Goal: Information Seeking & Learning: Learn about a topic

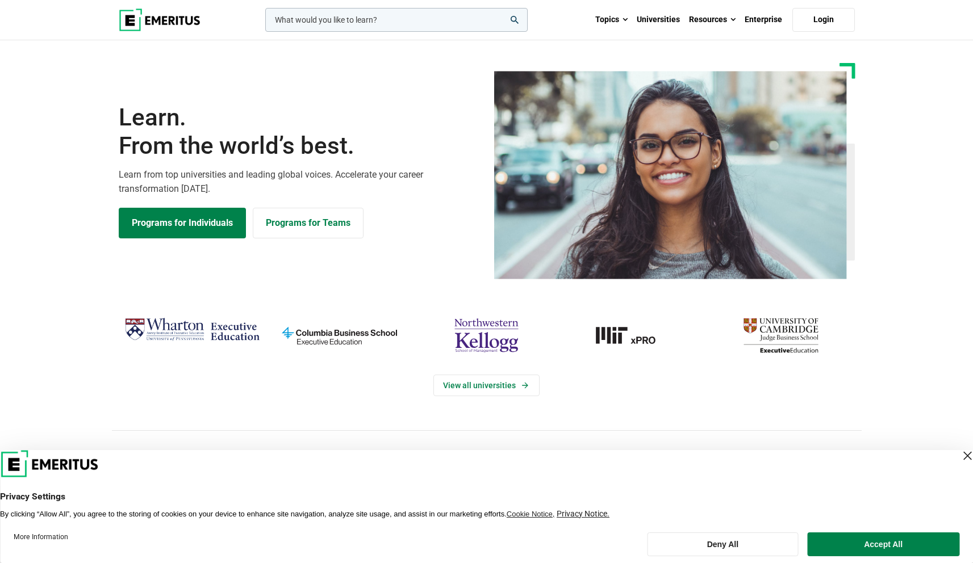
click at [959, 453] on div "Close Layer" at bounding box center [967, 456] width 16 height 16
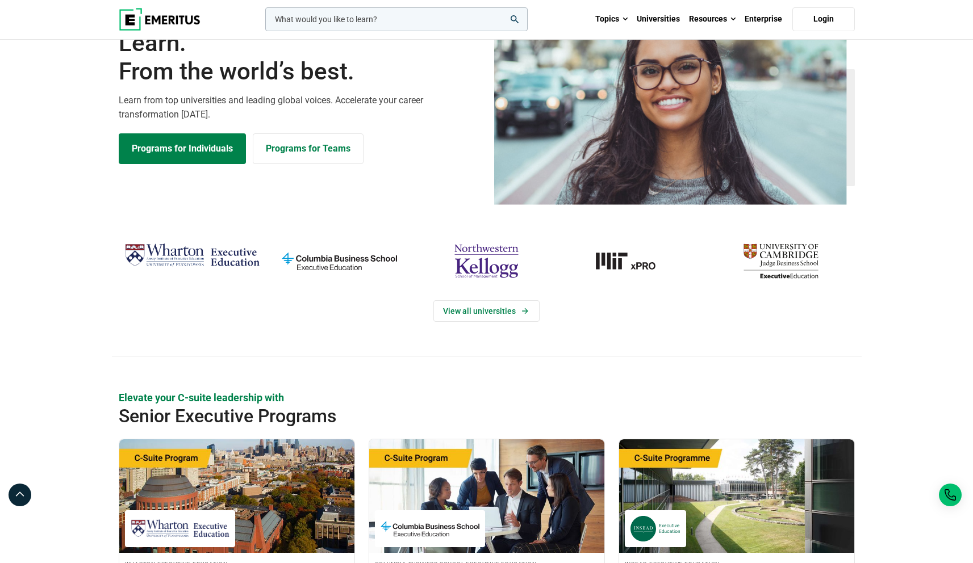
scroll to position [47, 0]
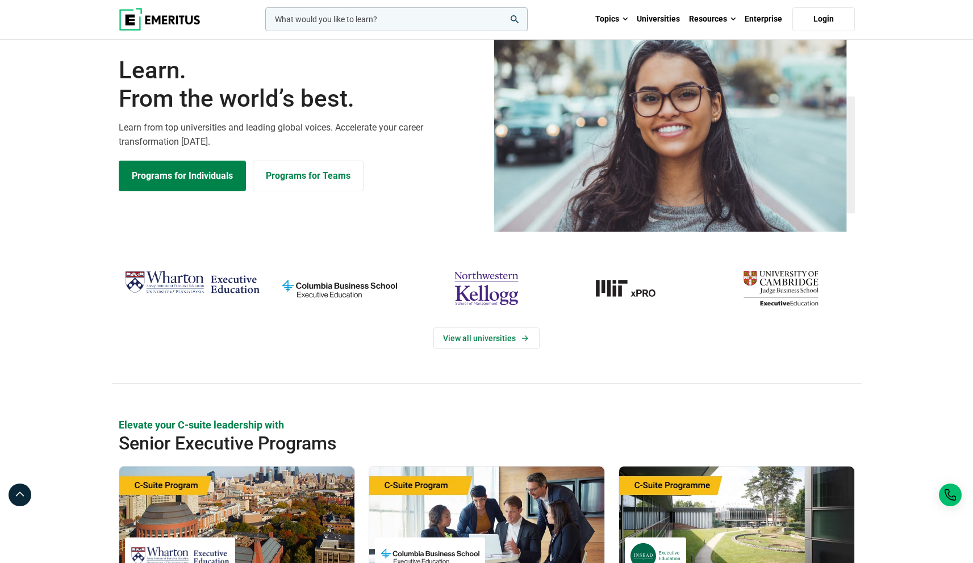
click at [303, 223] on div "Learn. From the world’s best. Learn from top universities and leading global vo…" at bounding box center [487, 124] width 750 height 216
click at [207, 175] on link "Programs for Individuals" at bounding box center [182, 176] width 127 height 31
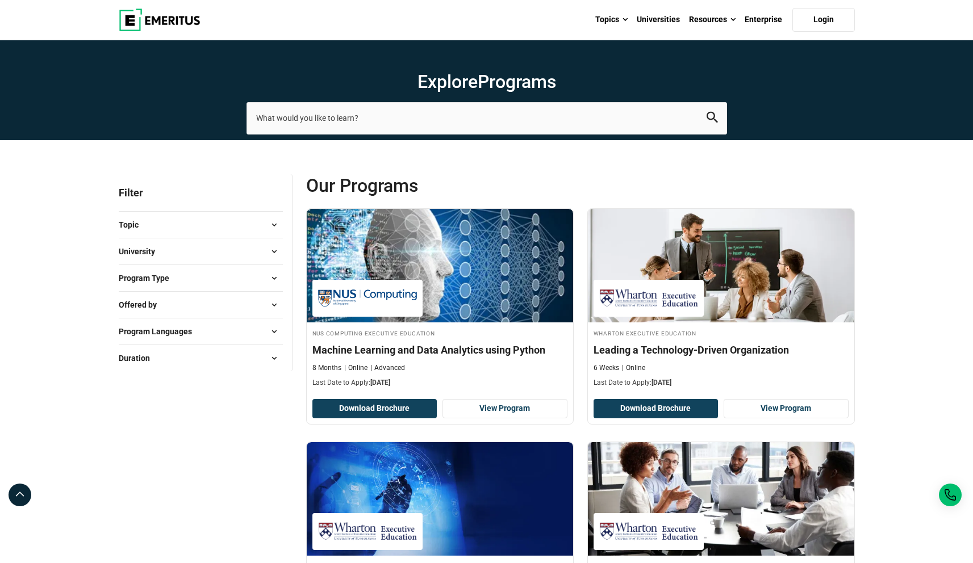
click at [248, 280] on button "Program Type" at bounding box center [201, 278] width 164 height 17
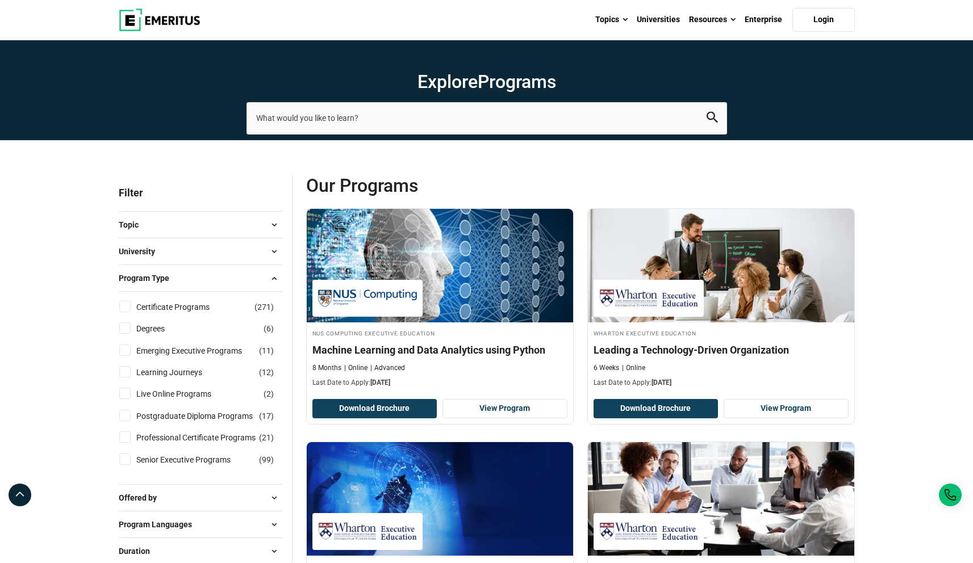
click at [248, 280] on button "Program Type" at bounding box center [201, 278] width 164 height 17
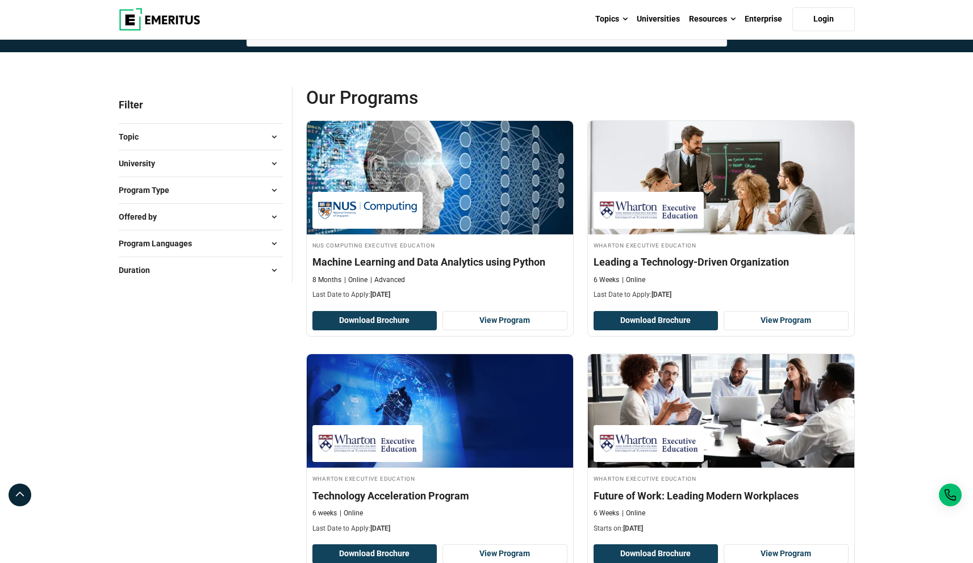
scroll to position [73, 0]
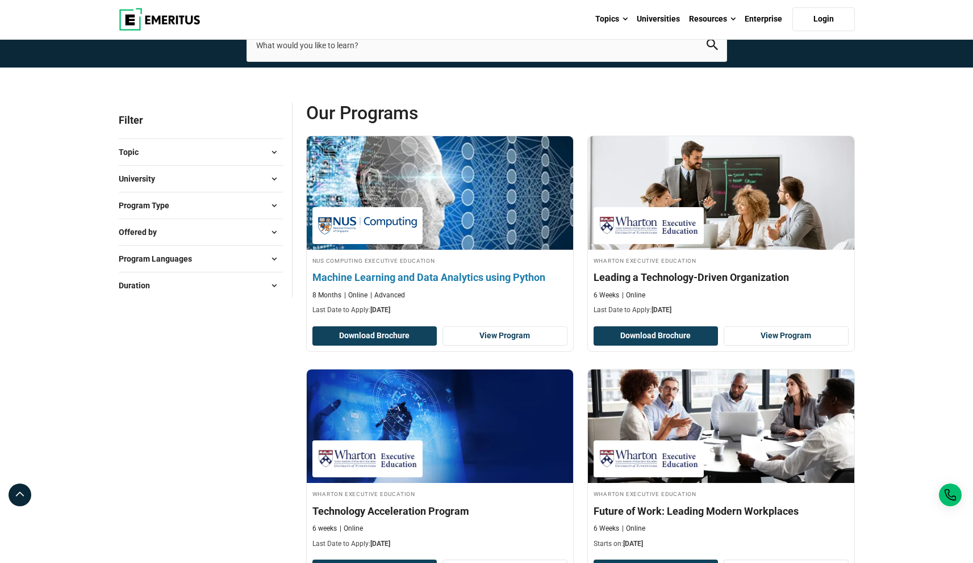
click at [445, 203] on img at bounding box center [439, 193] width 293 height 125
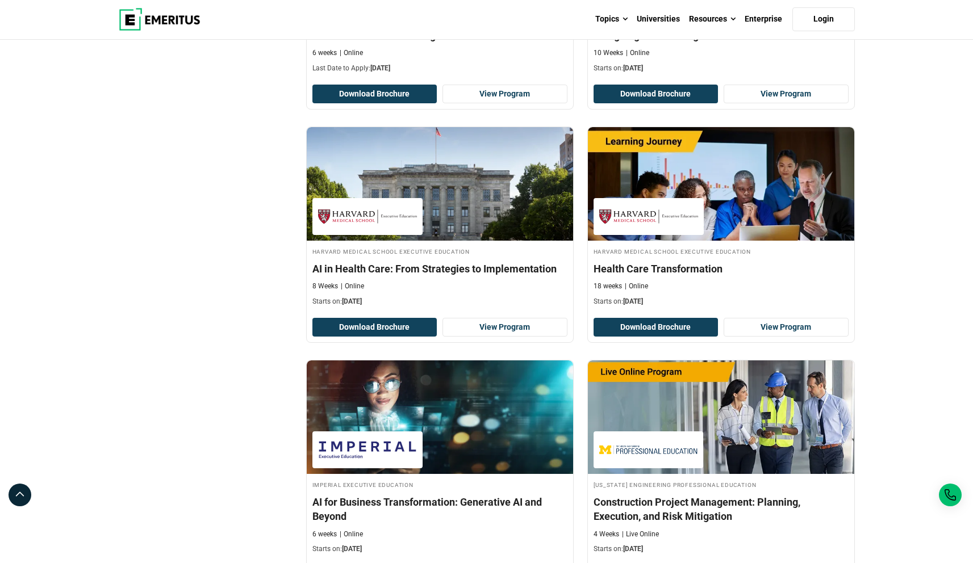
scroll to position [0, 0]
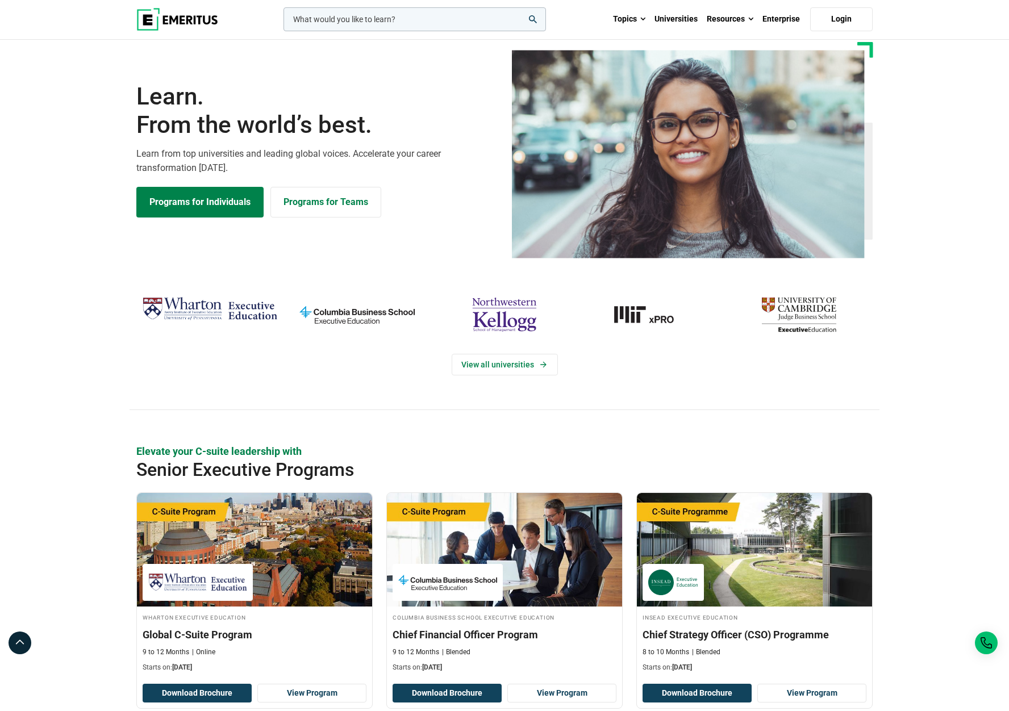
scroll to position [13, 0]
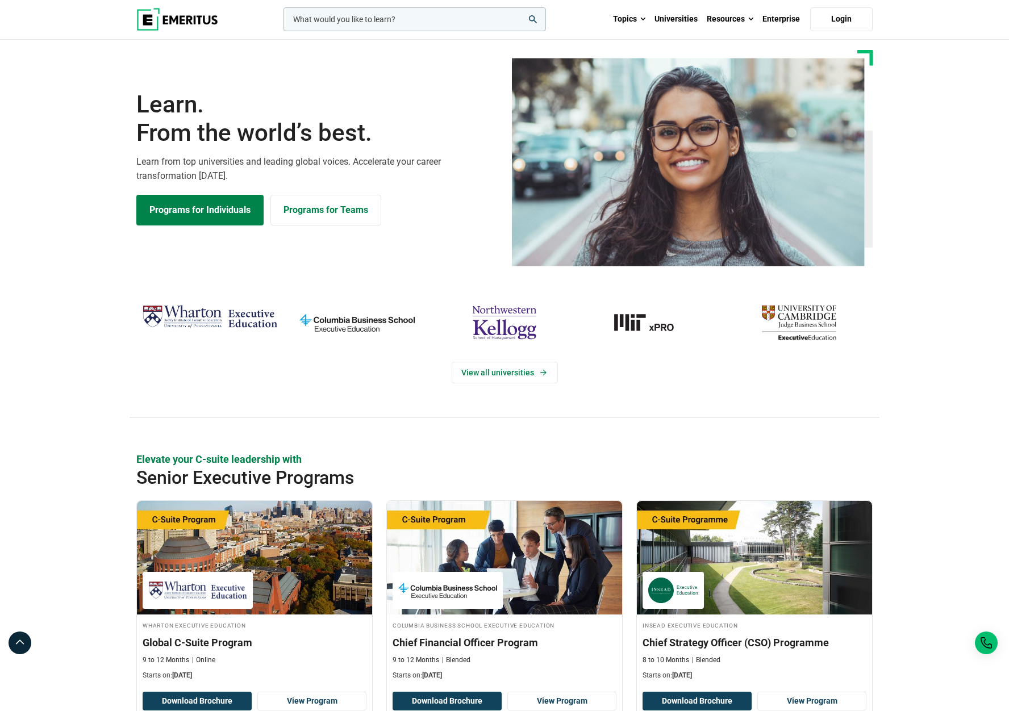
click at [303, 362] on div "View all universities" at bounding box center [504, 373] width 736 height 22
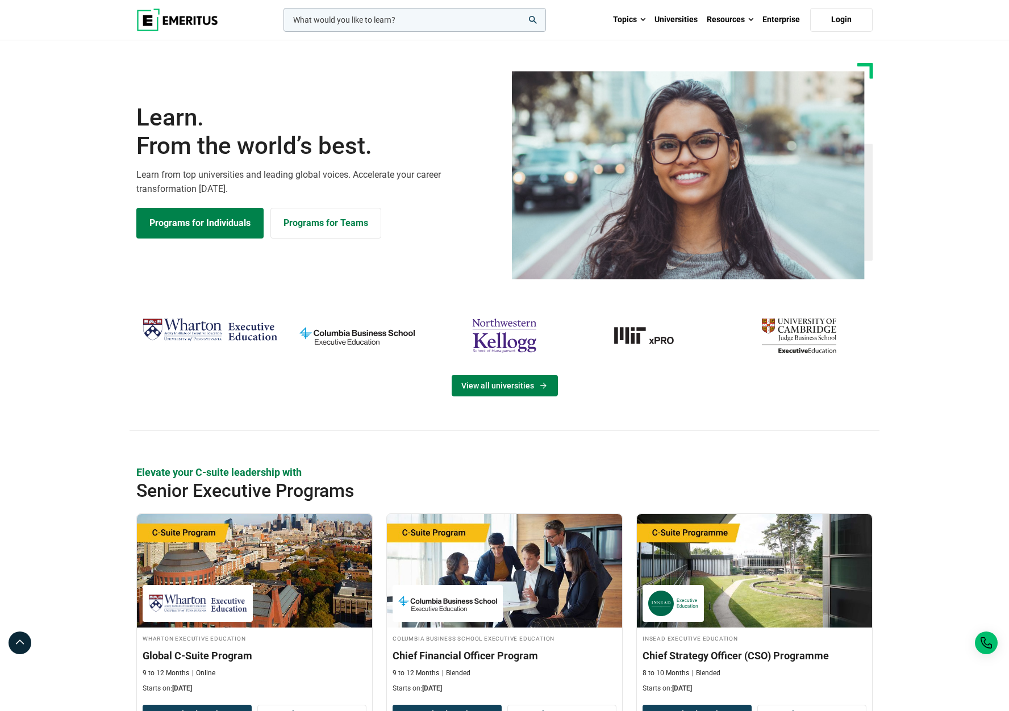
click at [476, 387] on link "View all universities" at bounding box center [505, 386] width 106 height 22
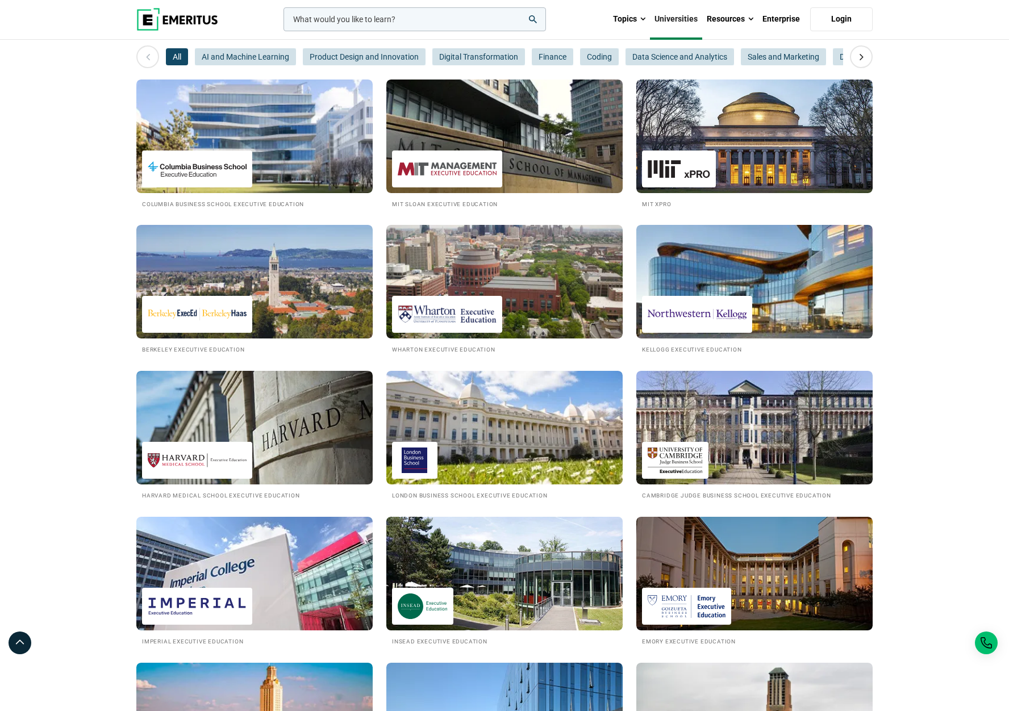
scroll to position [123, 0]
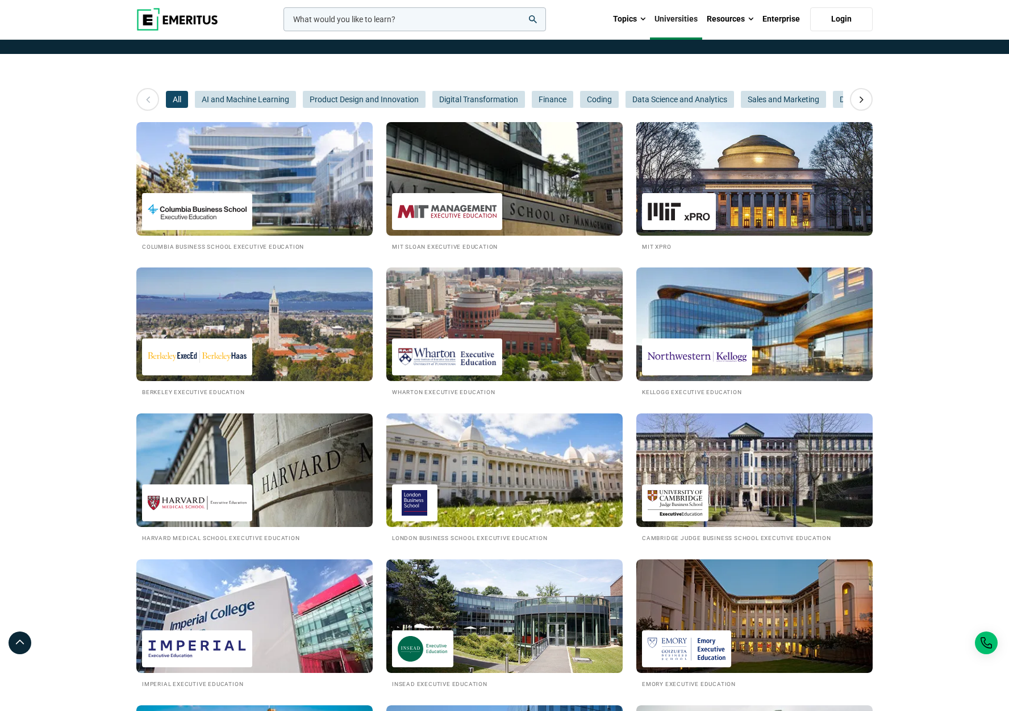
click at [491, 182] on img at bounding box center [504, 178] width 260 height 125
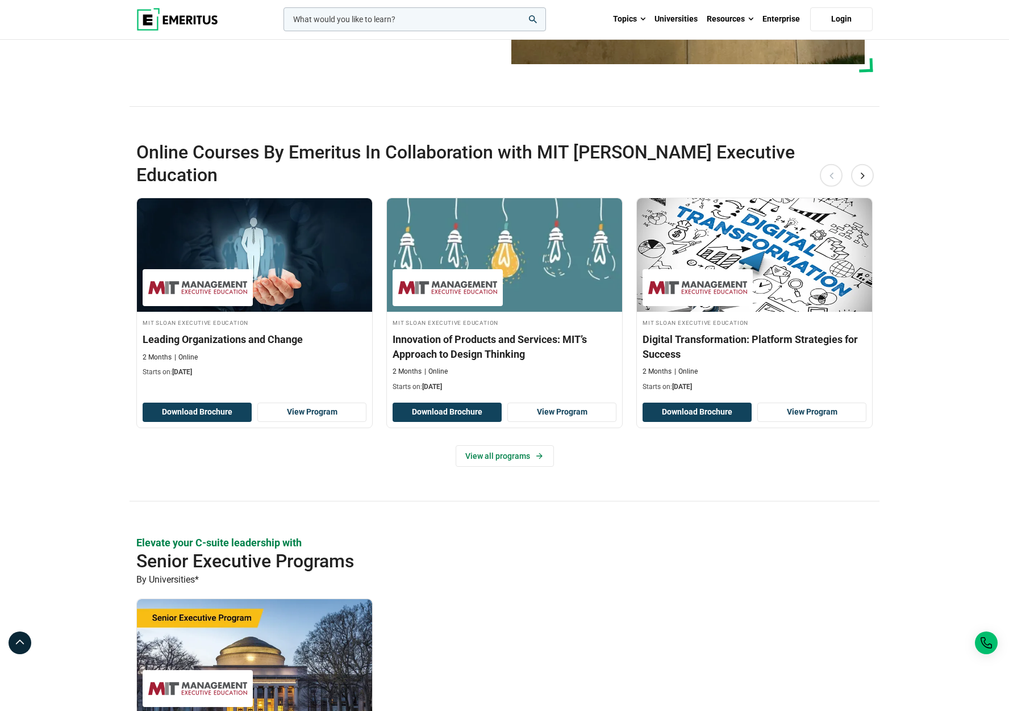
scroll to position [211, 0]
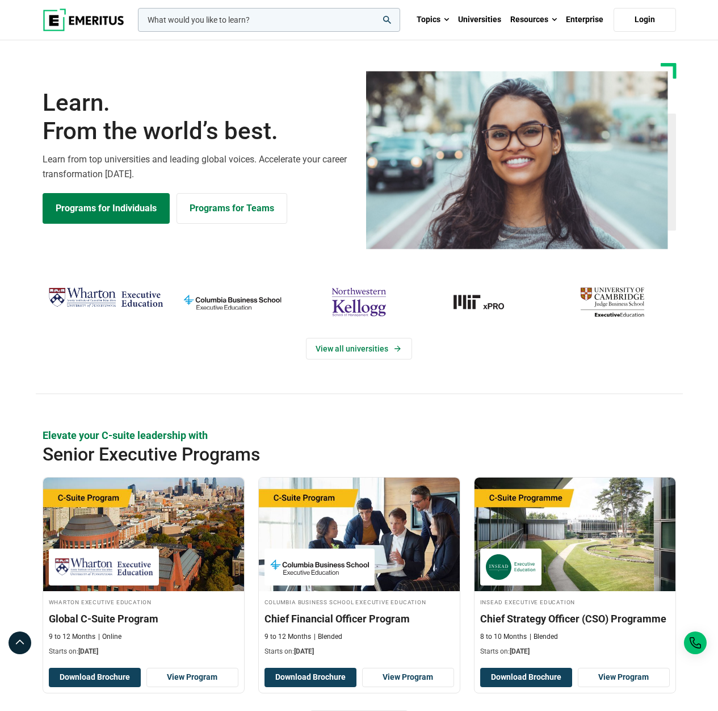
click at [140, 372] on div "View all universities" at bounding box center [359, 338] width 647 height 111
click at [90, 165] on p "Learn from top universities and leading global voices. Accelerate your career t…" at bounding box center [198, 166] width 310 height 29
click at [89, 165] on p "Learn from top universities and leading global voices. Accelerate your career t…" at bounding box center [198, 166] width 310 height 29
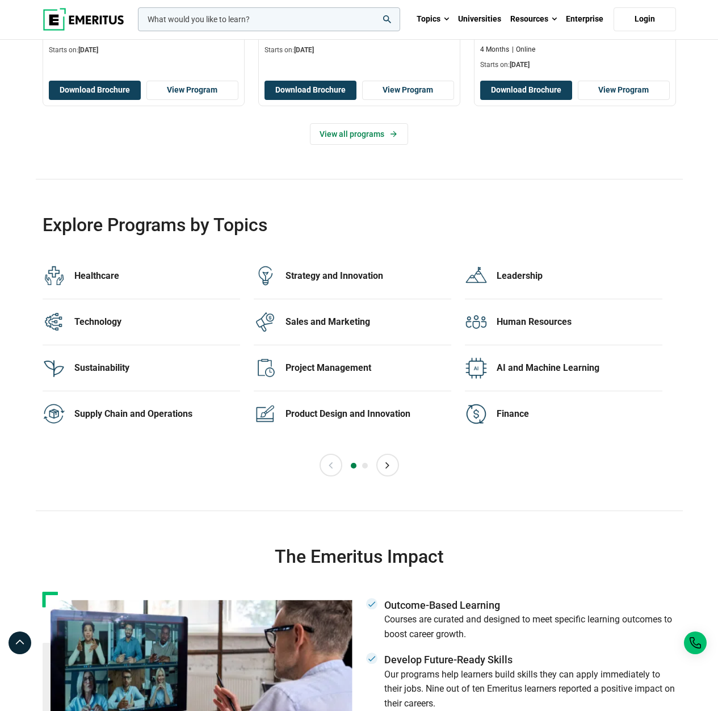
scroll to position [2146, 0]
